Goal: Task Accomplishment & Management: Complete application form

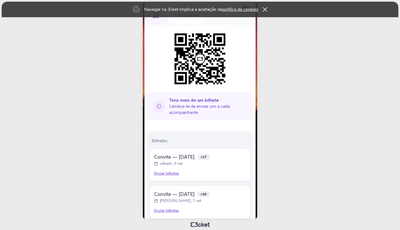
scroll to position [79, 0]
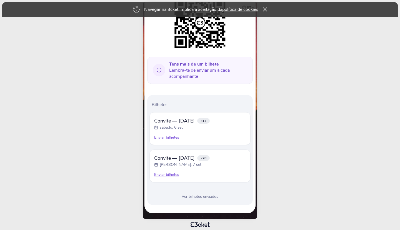
click at [170, 137] on div "Enviar bilhetes" at bounding box center [200, 138] width 92 height 6
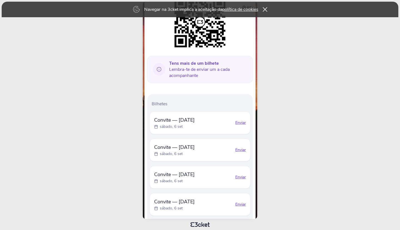
click at [240, 124] on div "Enviar" at bounding box center [240, 123] width 11 height 6
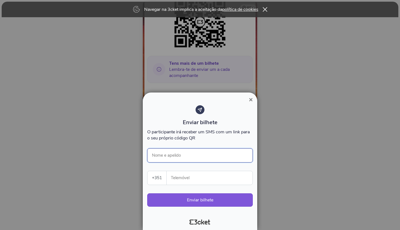
click at [176, 154] on input "Nome e apelido" at bounding box center [199, 155] width 105 height 14
drag, startPoint x: 182, startPoint y: 173, endPoint x: 188, endPoint y: 174, distance: 6.2
click at [182, 173] on input "Telemóvel" at bounding box center [211, 178] width 81 height 14
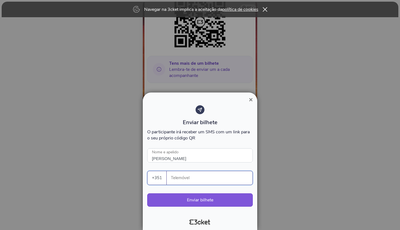
type input "[PERSON_NAME]"
drag, startPoint x: 193, startPoint y: 180, endPoint x: 181, endPoint y: 182, distance: 11.5
click at [171, 180] on input "939302189" at bounding box center [211, 178] width 81 height 14
type input "939302189"
click at [203, 200] on button "Enviar bilhete" at bounding box center [199, 199] width 105 height 13
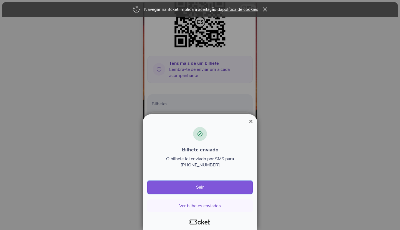
click at [216, 187] on button "Sair" at bounding box center [199, 186] width 105 height 13
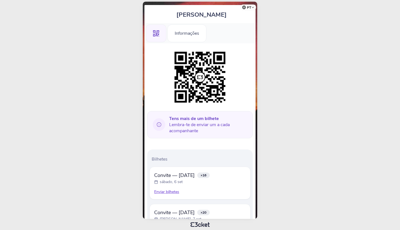
scroll to position [30, 0]
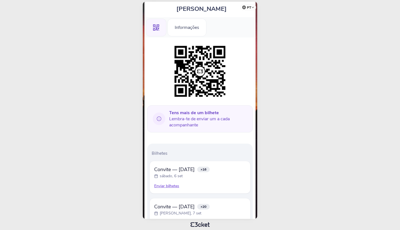
click at [167, 187] on div "Enviar bilhetes" at bounding box center [200, 186] width 92 height 6
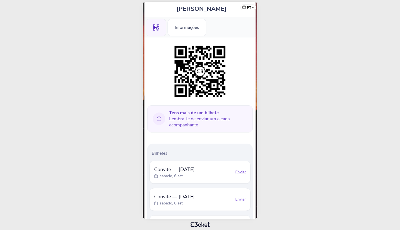
click at [242, 173] on div "Enviar" at bounding box center [240, 172] width 11 height 6
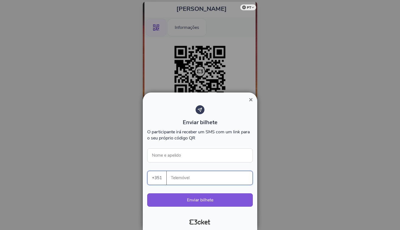
click at [176, 174] on input "Telemóvel" at bounding box center [211, 178] width 81 height 14
paste input "939302189"
type input "939302189"
click at [169, 154] on input "Nome e apelido" at bounding box center [199, 155] width 105 height 14
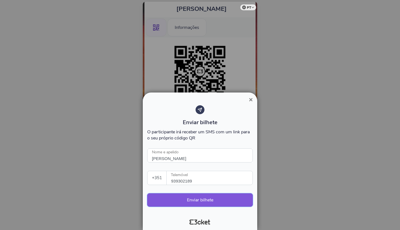
click at [212, 203] on button "Enviar bilhete" at bounding box center [199, 199] width 105 height 13
type input "[PERSON_NAME]"
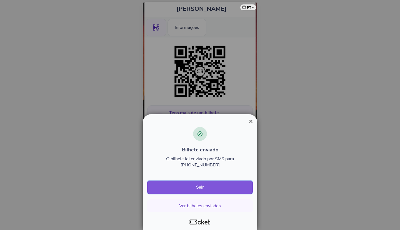
click at [216, 188] on button "Sair" at bounding box center [199, 186] width 105 height 13
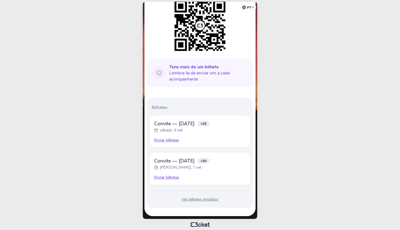
scroll to position [79, 0]
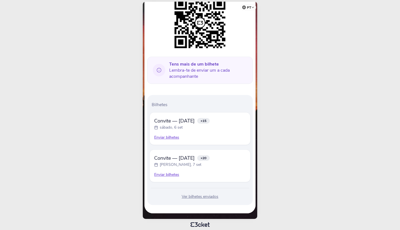
click at [167, 173] on div "Enviar bilhetes" at bounding box center [200, 175] width 92 height 6
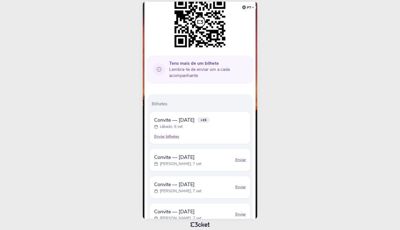
click at [241, 161] on div "Enviar" at bounding box center [240, 160] width 11 height 6
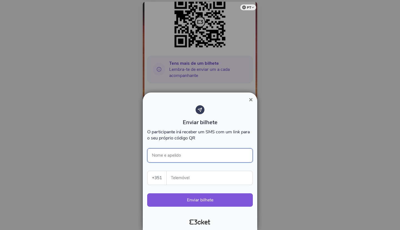
click at [178, 151] on input "Nome e apelido" at bounding box center [199, 155] width 105 height 14
click at [171, 176] on input "Telemóvel" at bounding box center [211, 178] width 81 height 14
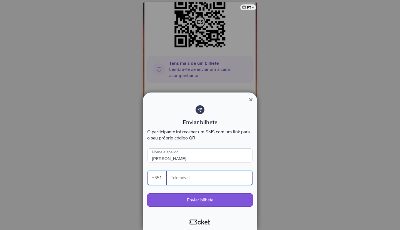
paste input "939302189"
type input "Hugo costa"
type input "939302189"
click at [195, 199] on button "Enviar bilhete" at bounding box center [199, 199] width 105 height 13
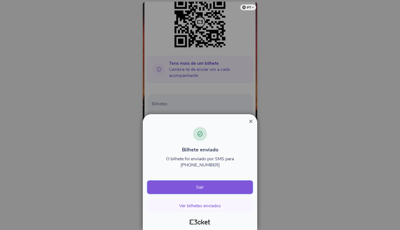
click at [217, 186] on button "Sair" at bounding box center [199, 186] width 105 height 13
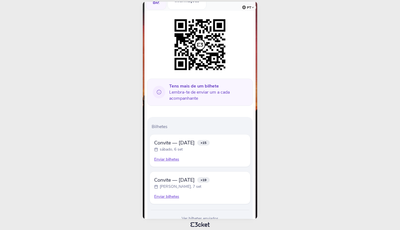
scroll to position [66, 0]
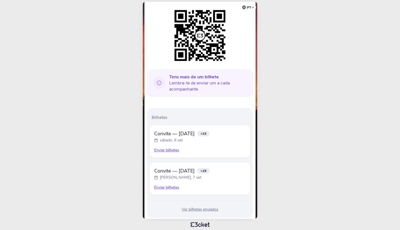
click at [173, 189] on div "Enviar bilhetes" at bounding box center [200, 188] width 92 height 6
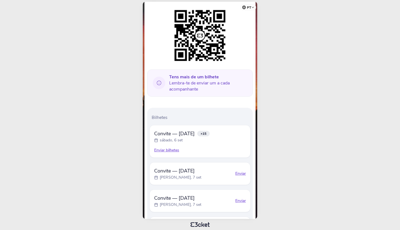
click at [242, 173] on div "Enviar" at bounding box center [240, 174] width 11 height 6
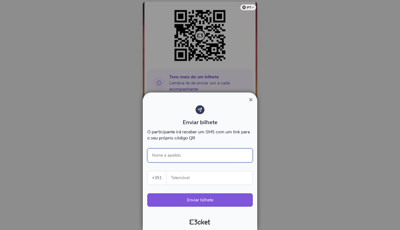
click at [159, 155] on input "Nome e apelido" at bounding box center [199, 155] width 105 height 14
click at [178, 178] on input "Telemóvel" at bounding box center [211, 178] width 81 height 14
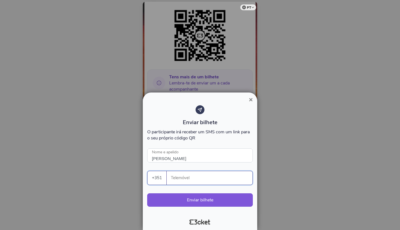
paste input "939302189"
type input "[PERSON_NAME]"
type input "939302189"
click at [203, 201] on button "Enviar bilhete" at bounding box center [199, 199] width 105 height 13
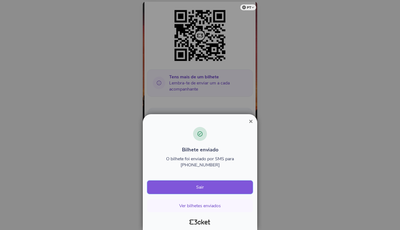
click at [204, 188] on button "Sair" at bounding box center [199, 186] width 105 height 13
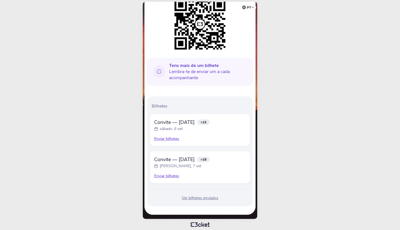
scroll to position [79, 0]
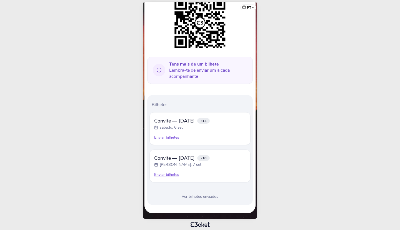
click at [170, 175] on div "Enviar bilhetes" at bounding box center [200, 175] width 92 height 6
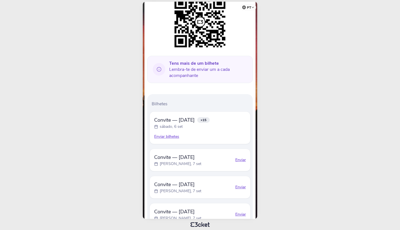
click at [237, 160] on div "Enviar" at bounding box center [240, 160] width 11 height 6
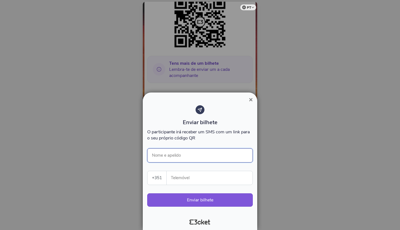
click at [188, 153] on input "Nome e apelido" at bounding box center [199, 155] width 105 height 14
click at [188, 178] on input "Telemóvel" at bounding box center [211, 178] width 81 height 14
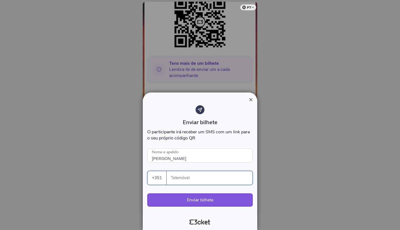
type input "[PERSON_NAME]"
type input "915468656"
click at [205, 200] on button "Enviar bilhete" at bounding box center [199, 199] width 105 height 13
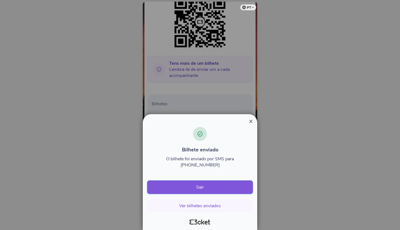
click at [195, 185] on button "Sair" at bounding box center [199, 186] width 105 height 13
